Goal: Task Accomplishment & Management: Manage account settings

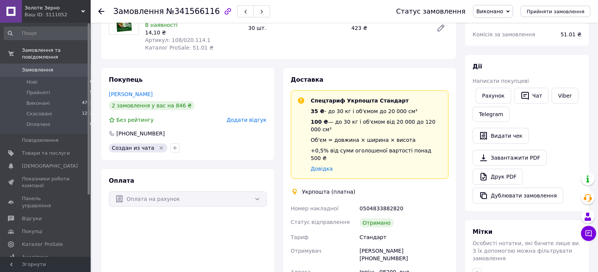
scroll to position [116, 0]
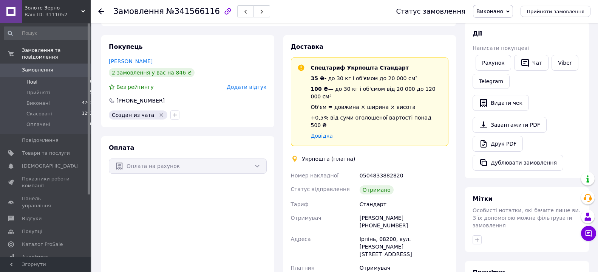
click at [31, 79] on span "Нові" at bounding box center [31, 82] width 11 height 7
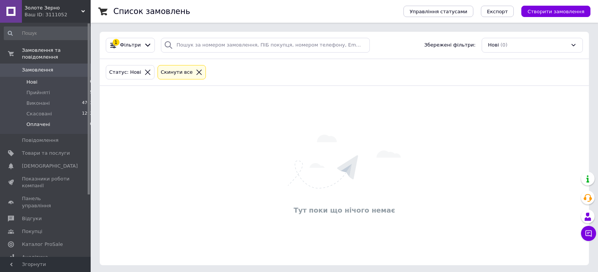
click at [40, 121] on span "Оплачені" at bounding box center [38, 124] width 24 height 7
click at [39, 77] on li "Нові 0" at bounding box center [48, 82] width 97 height 11
click at [32, 89] on span "Прийняті" at bounding box center [37, 92] width 23 height 7
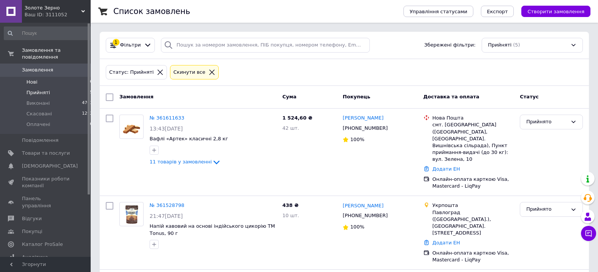
click at [27, 79] on span "Нові" at bounding box center [31, 82] width 11 height 7
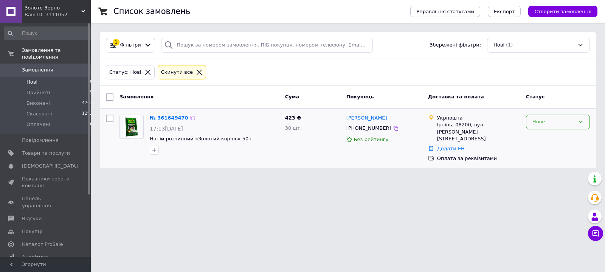
click at [580, 122] on icon at bounding box center [580, 122] width 4 height 2
click at [551, 139] on li "Прийнято" at bounding box center [557, 138] width 63 height 14
